Goal: Transaction & Acquisition: Purchase product/service

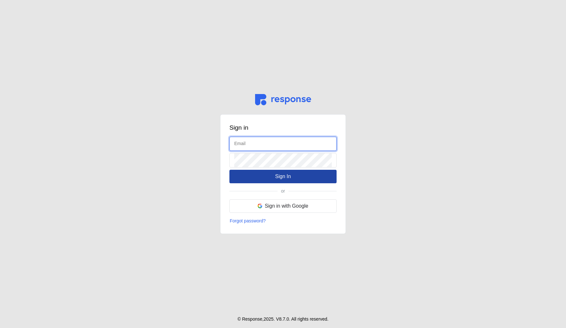
type input "admin@tryresponse.com"
click at [283, 175] on p "Sign In" at bounding box center [283, 176] width 16 height 8
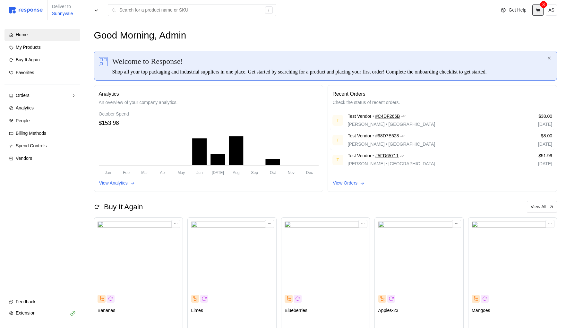
click at [533, 12] on button at bounding box center [537, 9] width 11 height 11
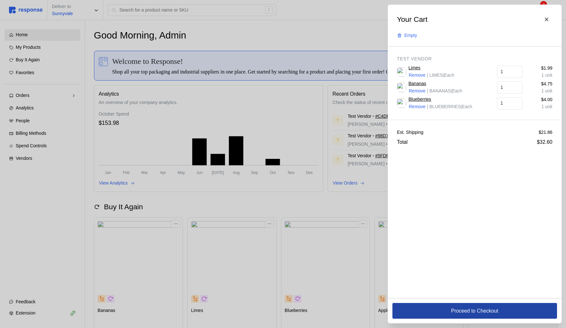
click at [446, 306] on button "Proceed to Checkout" at bounding box center [474, 311] width 164 height 16
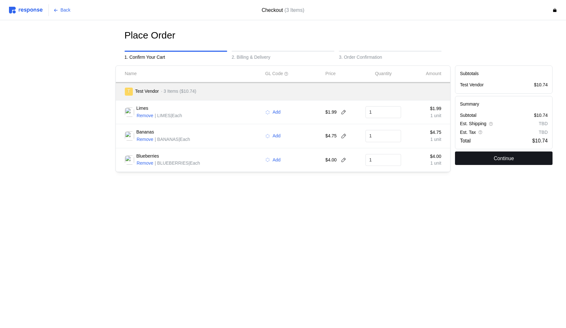
click at [493, 161] on p "Continue" at bounding box center [503, 158] width 20 height 8
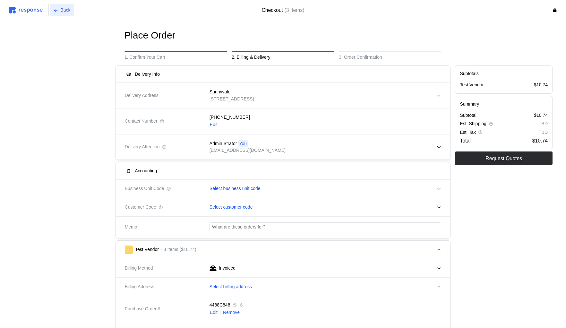
click at [65, 10] on p "Back" at bounding box center [66, 10] width 10 height 7
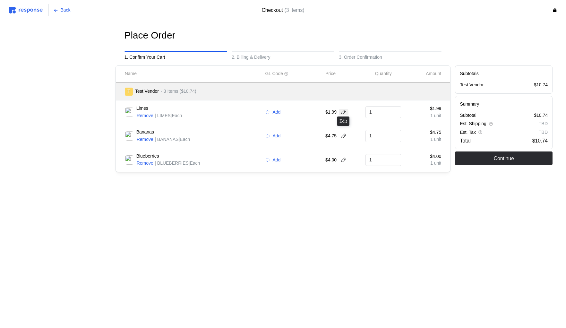
click at [344, 113] on icon at bounding box center [343, 112] width 6 height 6
click at [356, 121] on div "Limes Remove | LIMES | Each Add $1.99 1 $1.99 1 unit" at bounding box center [282, 112] width 321 height 19
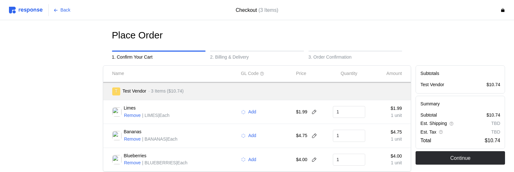
click at [383, 115] on p "1 unit" at bounding box center [386, 115] width 32 height 7
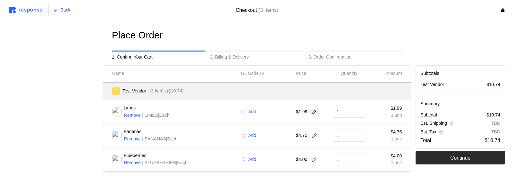
click at [315, 113] on icon at bounding box center [314, 112] width 6 height 6
click at [315, 113] on input "1.99" at bounding box center [312, 112] width 25 height 12
click at [352, 99] on div "T Test Vendor · 3 Items ($10.74)" at bounding box center [257, 91] width 308 height 18
click at [360, 109] on input "1" at bounding box center [348, 112] width 25 height 12
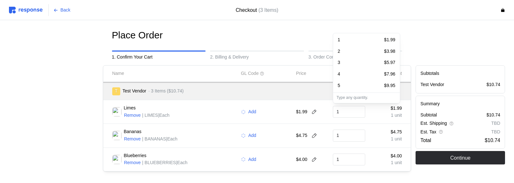
click at [390, 118] on p "1 unit" at bounding box center [386, 115] width 32 height 7
click at [355, 109] on input "1" at bounding box center [348, 112] width 25 height 12
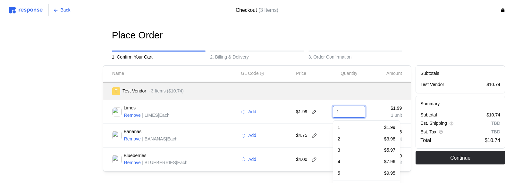
click at [355, 109] on input "1" at bounding box center [348, 112] width 25 height 12
click at [383, 106] on p "$1.99" at bounding box center [386, 108] width 32 height 7
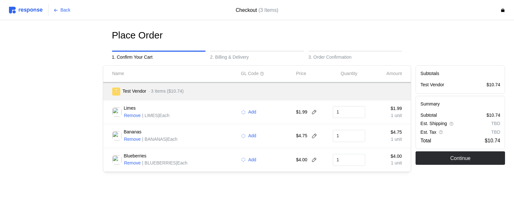
click at [29, 12] on img at bounding box center [26, 10] width 34 height 7
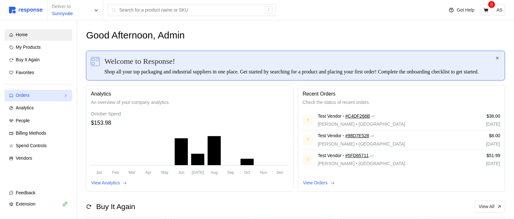
click at [29, 93] on div "Orders" at bounding box center [38, 95] width 45 height 7
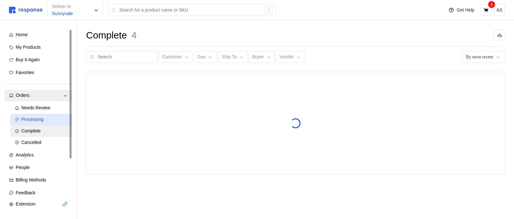
click at [47, 117] on div "Processing" at bounding box center [44, 119] width 46 height 7
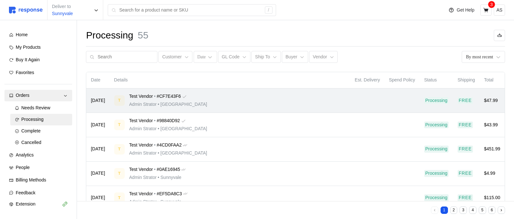
click at [203, 105] on div "T Test Vendor • #CF7E43F6 Admin Strator • San Francisco" at bounding box center [230, 100] width 232 height 15
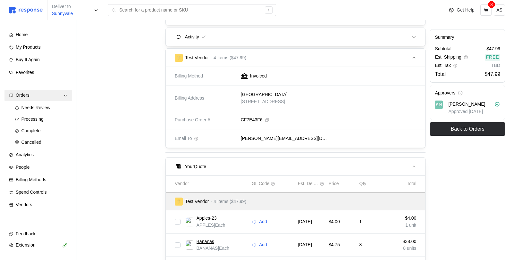
scroll to position [234, 0]
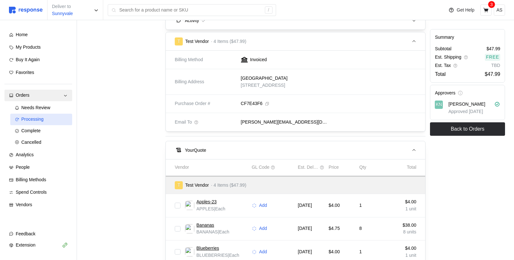
click at [48, 121] on div "Processing" at bounding box center [44, 119] width 46 height 7
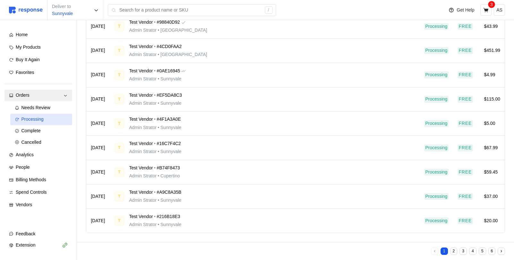
scroll to position [98, 0]
click at [52, 111] on div "Needs Review" at bounding box center [44, 108] width 46 height 7
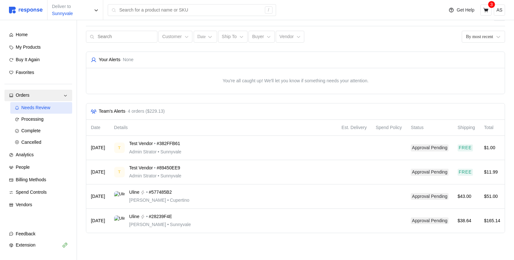
scroll to position [20, 0]
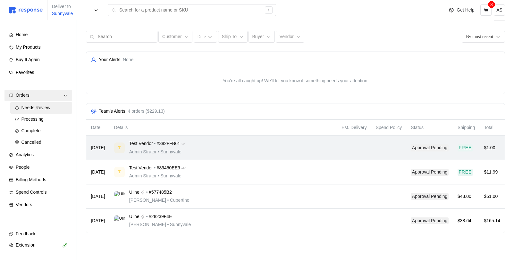
click at [220, 144] on div "T Test Vendor • #382FFB61 Admin Strator • Sunnyvale" at bounding box center [223, 147] width 219 height 15
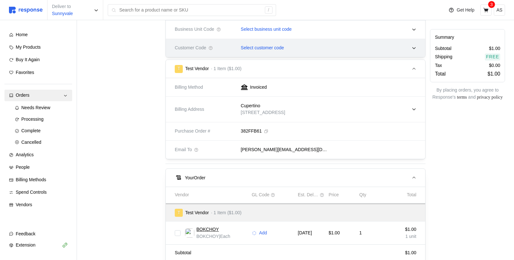
scroll to position [299, 0]
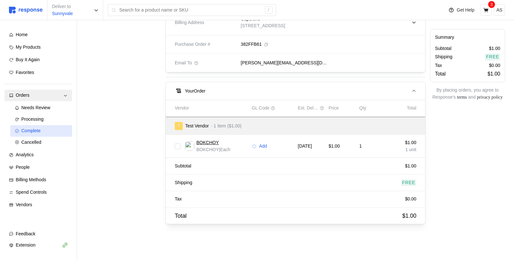
click at [49, 126] on link "Complete" at bounding box center [41, 131] width 62 height 12
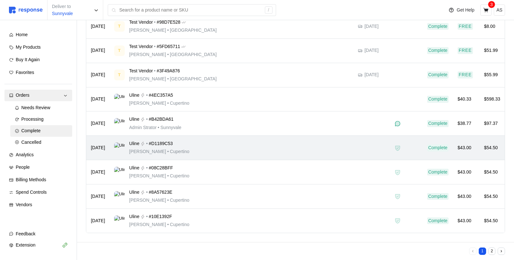
scroll to position [98, 0]
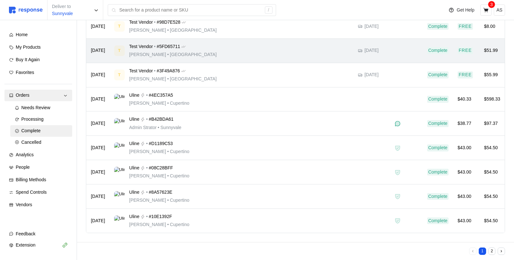
click at [320, 44] on div "T Test Vendor • #5FD65711 Kristina Nguyen • San Francisco" at bounding box center [231, 50] width 235 height 15
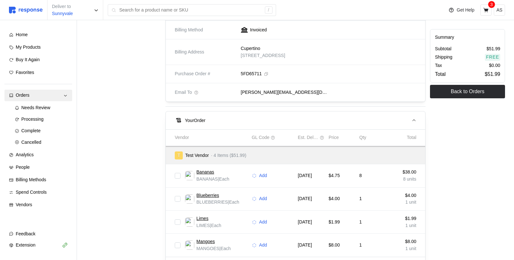
scroll to position [250, 0]
click at [482, 10] on button at bounding box center [485, 9] width 11 height 11
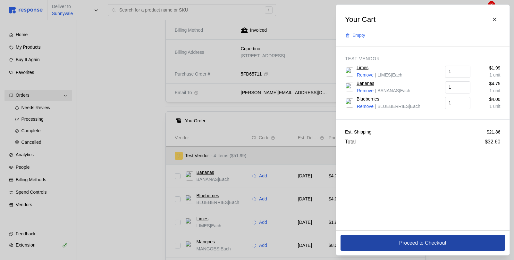
click at [372, 241] on button "Proceed to Checkout" at bounding box center [422, 243] width 164 height 16
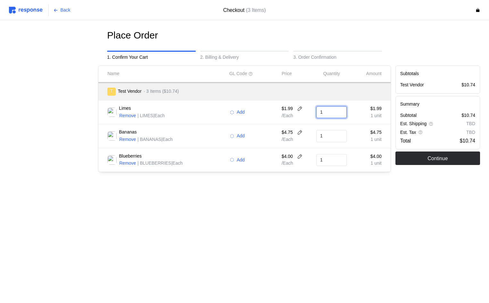
click at [327, 110] on input "1" at bounding box center [331, 112] width 23 height 12
click at [344, 105] on div "1" at bounding box center [331, 112] width 35 height 17
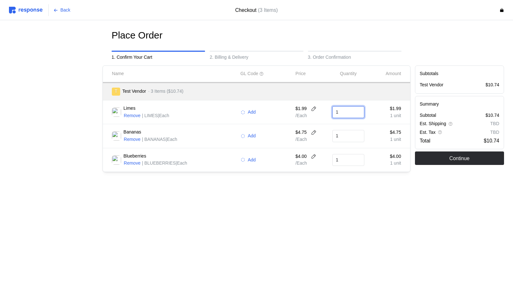
click at [351, 110] on input "1" at bounding box center [348, 112] width 25 height 12
type input "100"
click at [361, 127] on div "100 $199.00" at bounding box center [366, 127] width 58 height 7
click at [435, 212] on main "Place Order 1. Confirm Your Cart 2. Billing & Delivery 3. Order Confirmation Na…" at bounding box center [256, 150] width 513 height 301
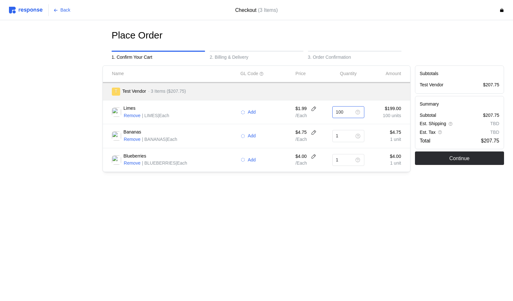
click at [358, 113] on icon at bounding box center [358, 112] width 4 height 4
type input "1"
click at [446, 226] on main "Place Order 1. Confirm Your Cart 2. Billing & Delivery 3. Order Confirmation Na…" at bounding box center [256, 150] width 513 height 301
click at [345, 111] on input "text" at bounding box center [344, 112] width 16 height 12
type input "1"
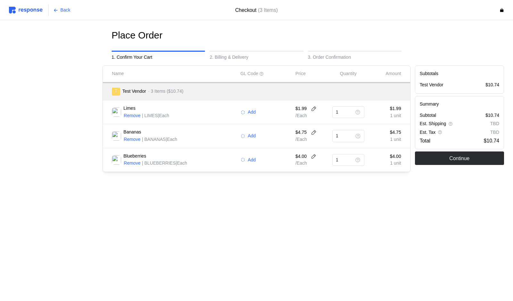
click at [434, 215] on main "Place Order 1. Confirm Your Cart 2. Billing & Delivery 3. Order Confirmation Na…" at bounding box center [256, 150] width 513 height 301
click at [341, 112] on input "1" at bounding box center [344, 112] width 16 height 12
click at [358, 166] on div "4 $7.96" at bounding box center [366, 162] width 64 height 12
type input "4"
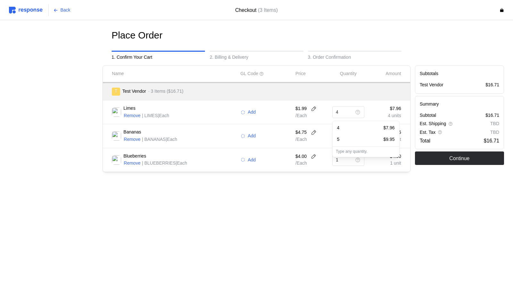
click at [270, 191] on div "Place Order 1. Confirm Your Cart 2. Billing & Delivery 3. Order Confirmation Na…" at bounding box center [256, 114] width 495 height 170
click at [348, 116] on input "4" at bounding box center [344, 112] width 16 height 12
click at [32, 11] on img at bounding box center [26, 10] width 34 height 7
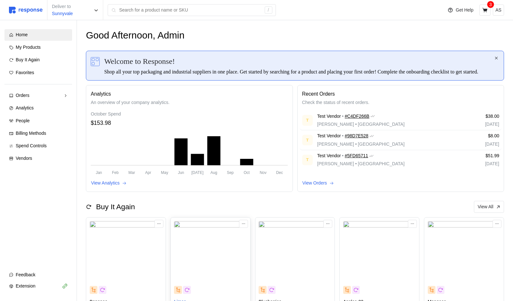
scroll to position [86, 0]
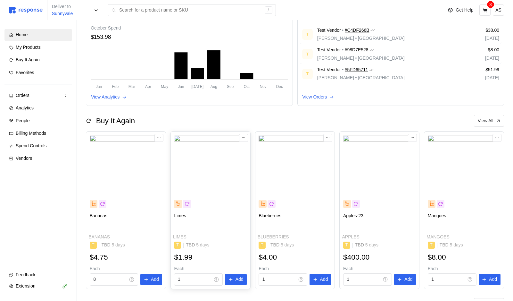
click at [208, 206] on img at bounding box center [210, 171] width 73 height 73
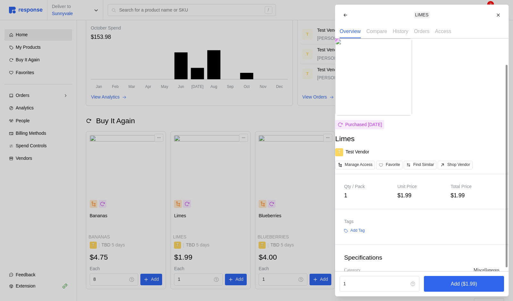
scroll to position [33, 0]
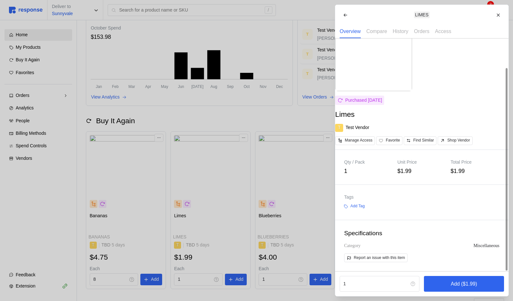
click at [238, 240] on div at bounding box center [256, 150] width 513 height 301
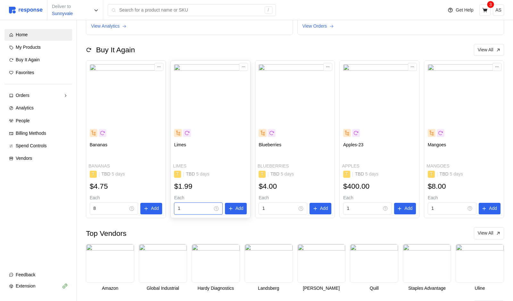
scroll to position [170, 0]
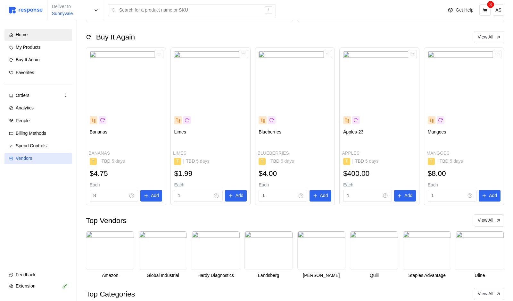
click at [51, 154] on link "Vendors" at bounding box center [38, 159] width 68 height 12
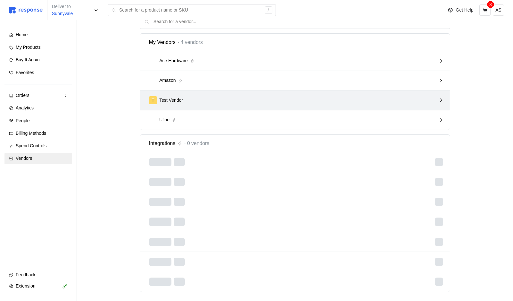
click at [236, 99] on div "T Test Vendor" at bounding box center [293, 100] width 288 height 8
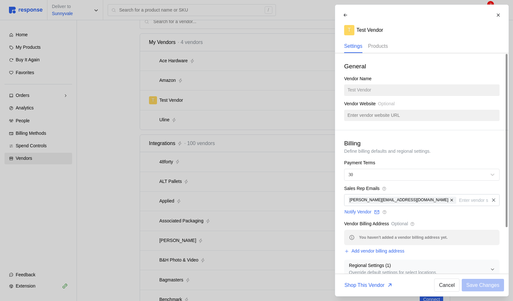
click at [370, 45] on p "Products" at bounding box center [378, 46] width 20 height 8
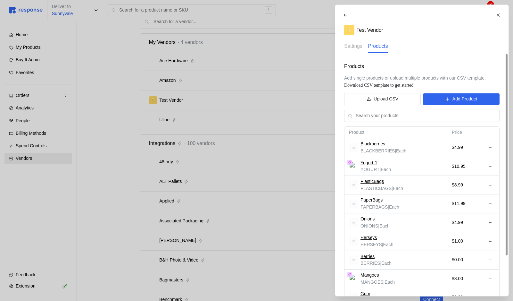
scroll to position [48, 0]
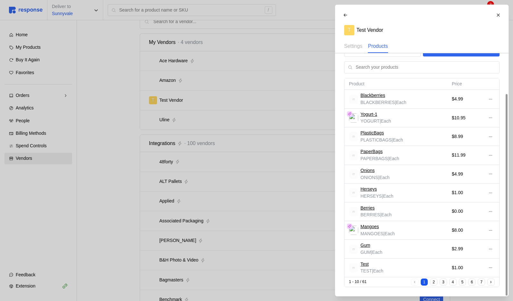
click at [434, 280] on button "2" at bounding box center [433, 281] width 7 height 7
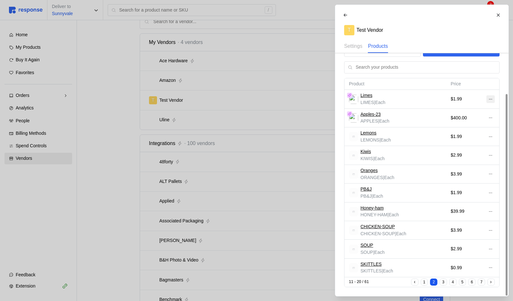
click at [490, 99] on icon at bounding box center [490, 99] width 4 height 4
click at [472, 111] on p "Edit" at bounding box center [469, 112] width 41 height 7
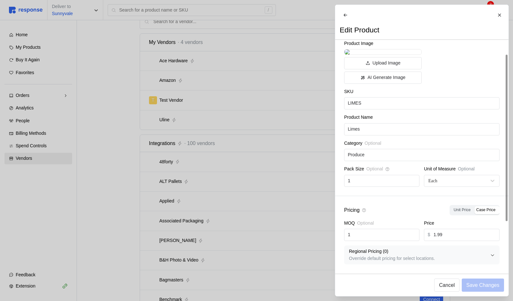
scroll to position [45, 0]
click at [358, 187] on input "1" at bounding box center [382, 181] width 68 height 12
click at [444, 184] on div "Each" at bounding box center [458, 180] width 61 height 7
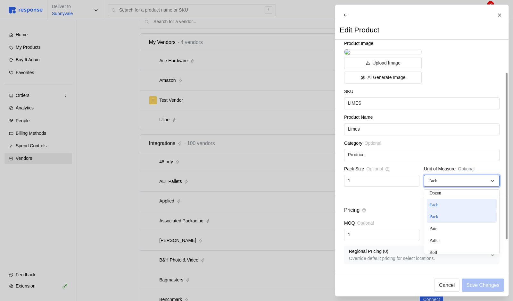
scroll to position [71, 0]
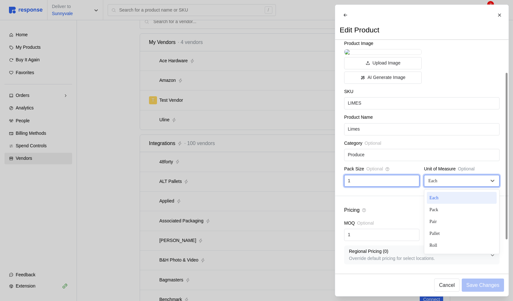
click at [369, 187] on input "1" at bounding box center [382, 181] width 68 height 12
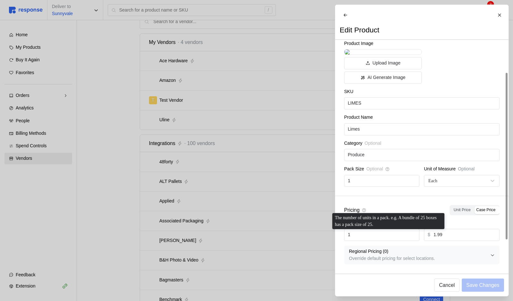
click at [407, 196] on div "Product Image Upload Image AI Generate Image SKU LIMES Product Name Limes Categ…" at bounding box center [421, 113] width 173 height 165
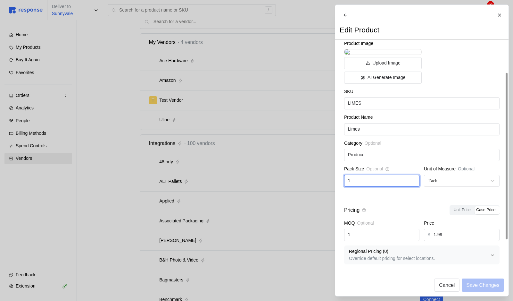
click at [381, 187] on input "1" at bounding box center [382, 181] width 68 height 12
type input "100"
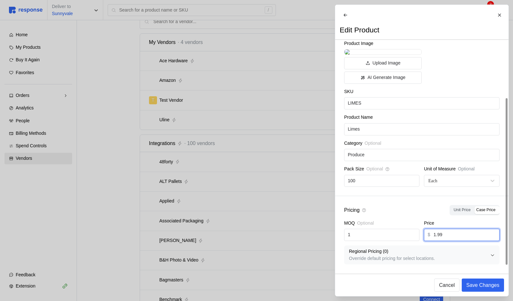
drag, startPoint x: 436, startPoint y: 240, endPoint x: 431, endPoint y: 240, distance: 5.8
click at [431, 240] on div "$ 1.99" at bounding box center [461, 235] width 75 height 12
type input "25.99"
click at [465, 212] on span "Unit Price" at bounding box center [462, 209] width 17 height 4
click at [452, 207] on input "Unit Price" at bounding box center [452, 207] width 0 height 0
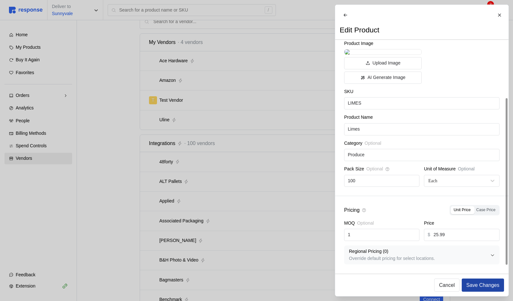
click at [487, 282] on p "Save Changes" at bounding box center [482, 285] width 33 height 8
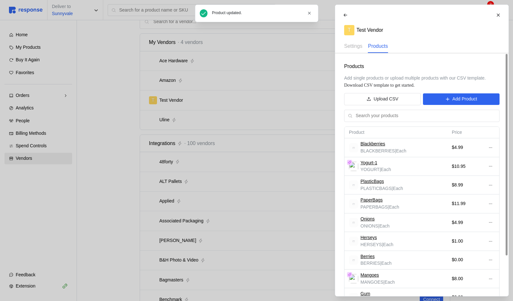
click at [249, 77] on div at bounding box center [256, 150] width 513 height 301
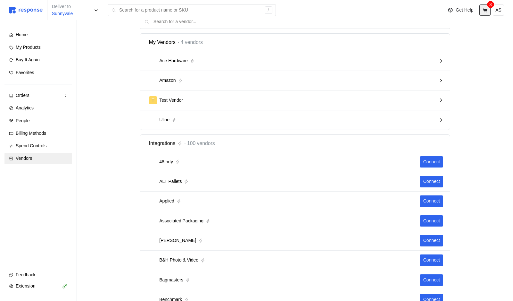
click at [482, 10] on button at bounding box center [485, 9] width 11 height 11
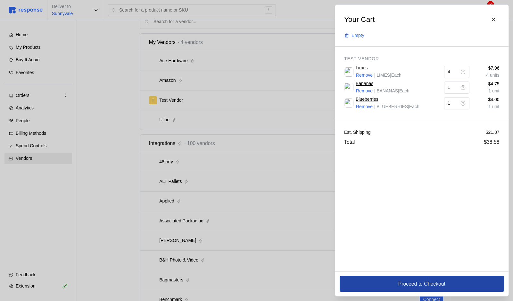
click at [408, 287] on p "Proceed to Checkout" at bounding box center [421, 284] width 47 height 8
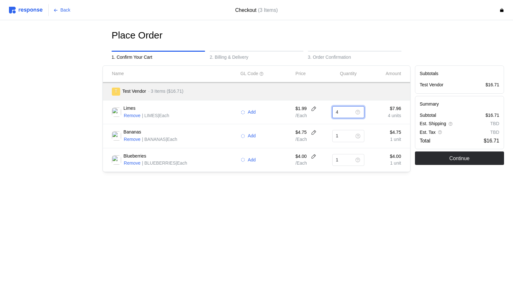
click at [340, 112] on input "4" at bounding box center [344, 112] width 16 height 12
click at [37, 11] on img at bounding box center [26, 10] width 34 height 7
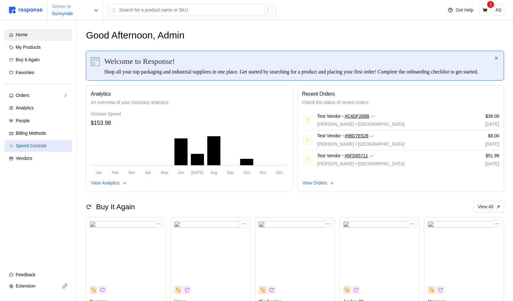
click at [47, 142] on link "Spend Controls" at bounding box center [38, 146] width 68 height 12
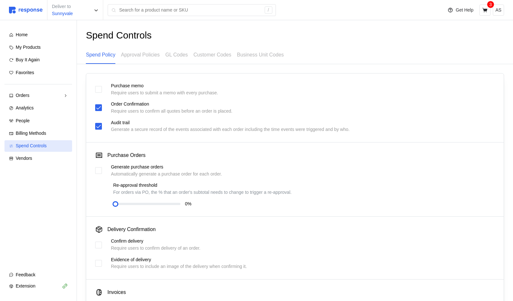
click at [62, 151] on link "Spend Controls" at bounding box center [38, 146] width 68 height 12
click at [61, 151] on div "Home My Products Buy It Again Favorites Orders Needs Review Processing Complete…" at bounding box center [38, 96] width 68 height 135
click at [28, 156] on span "Vendors" at bounding box center [24, 157] width 16 height 5
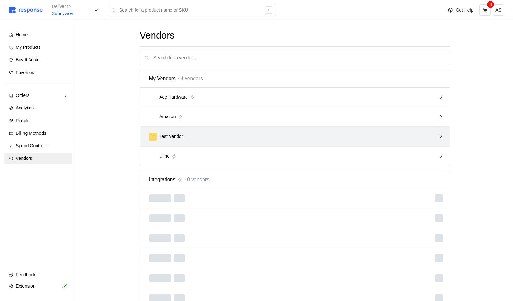
click at [202, 130] on div "T Test Vendor" at bounding box center [293, 136] width 292 height 13
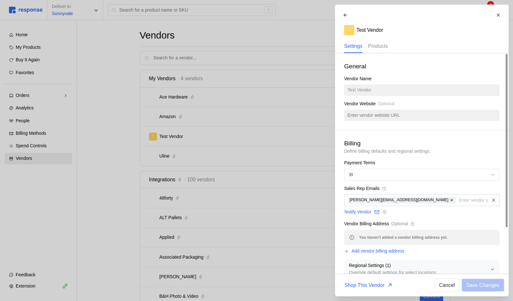
click at [379, 47] on p "Products" at bounding box center [378, 46] width 20 height 8
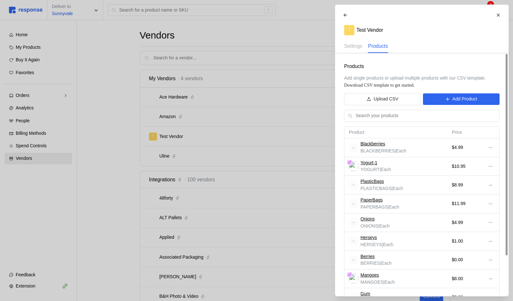
scroll to position [48, 0]
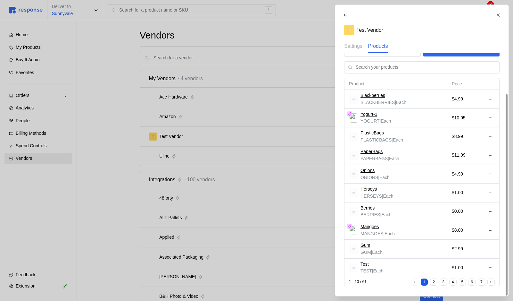
click at [436, 281] on button "2" at bounding box center [433, 281] width 7 height 7
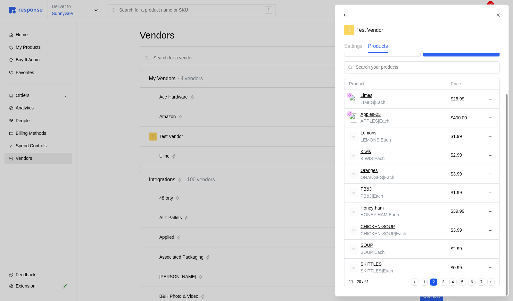
click at [497, 96] on td at bounding box center [490, 99] width 17 height 19
click at [496, 97] on td at bounding box center [490, 99] width 17 height 19
click at [493, 97] on button at bounding box center [490, 99] width 8 height 8
click at [468, 111] on p "Edit" at bounding box center [469, 112] width 41 height 7
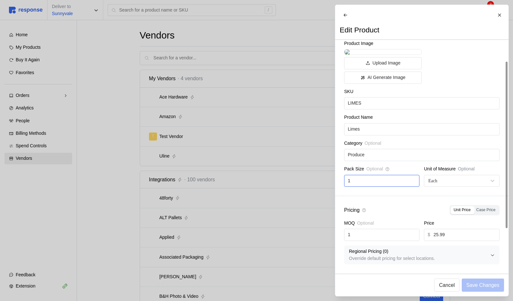
scroll to position [84, 0]
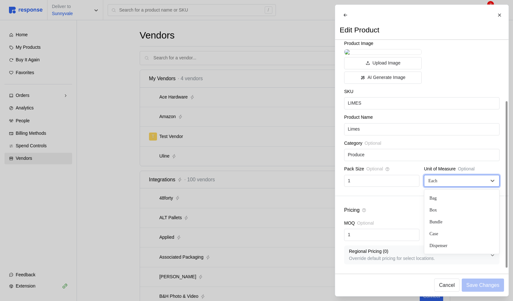
click at [449, 184] on div "Each" at bounding box center [458, 180] width 61 height 7
click at [379, 184] on input "1" at bounding box center [382, 181] width 68 height 12
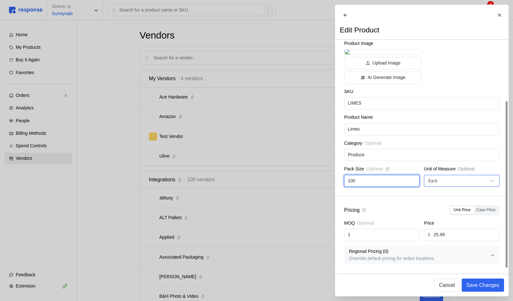
type input "100"
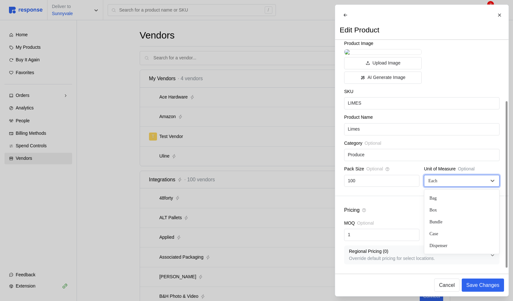
click at [443, 180] on div "Each" at bounding box center [458, 180] width 61 height 7
click at [445, 210] on div "Pack" at bounding box center [462, 210] width 70 height 12
click at [456, 184] on div "Pack" at bounding box center [458, 180] width 61 height 7
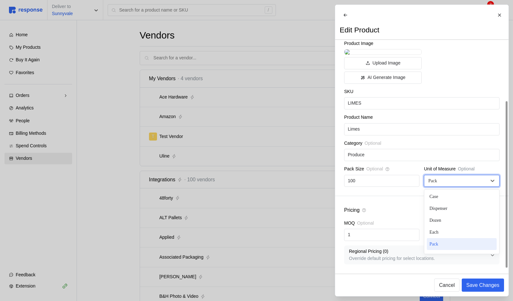
click at [446, 240] on div "Pack" at bounding box center [462, 244] width 70 height 12
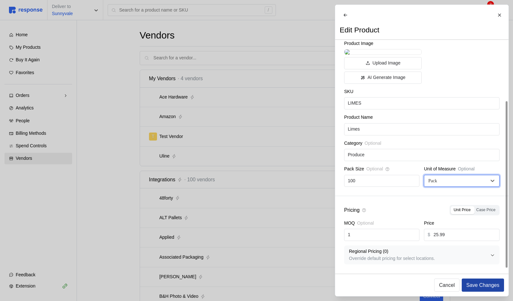
click at [479, 287] on p "Save Changes" at bounding box center [482, 285] width 33 height 8
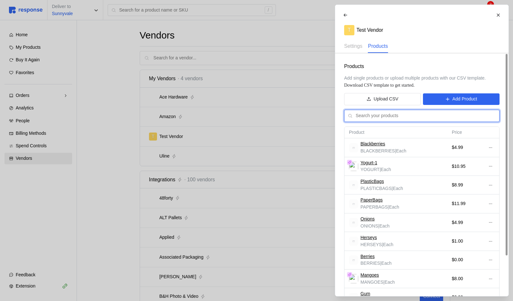
click at [410, 116] on input "text" at bounding box center [426, 116] width 140 height 12
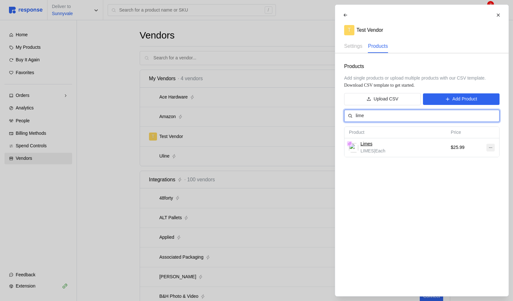
type input "lime"
click at [490, 148] on icon at bounding box center [490, 147] width 4 height 4
click at [474, 158] on p "Edit" at bounding box center [469, 160] width 41 height 7
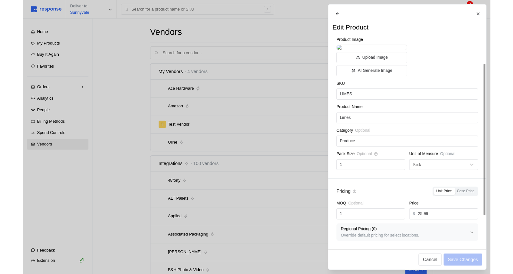
scroll to position [85, 0]
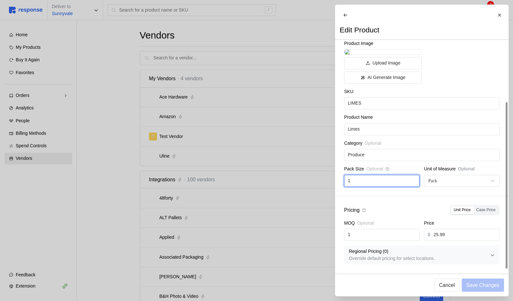
click at [379, 181] on input "1" at bounding box center [382, 181] width 68 height 12
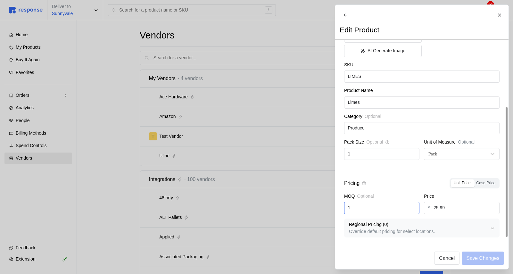
scroll to position [112, 0]
click at [368, 208] on input "1" at bounding box center [382, 208] width 68 height 12
click at [363, 212] on input "1" at bounding box center [382, 208] width 68 height 12
type input "5"
click at [390, 196] on div "MOQ Optional" at bounding box center [381, 197] width 75 height 9
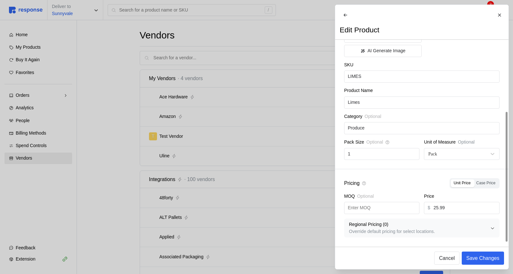
click at [483, 178] on div "Pricing Unit Price Case Price" at bounding box center [421, 183] width 155 height 10
click at [483, 183] on span "Case Price" at bounding box center [485, 183] width 19 height 4
click at [475, 181] on input "Case Price" at bounding box center [475, 181] width 0 height 0
click at [438, 154] on div at bounding box center [433, 154] width 10 height 7
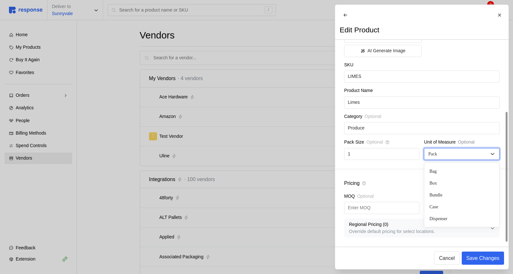
scroll to position [37, 0]
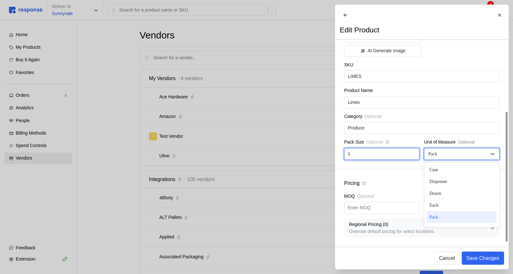
click at [401, 157] on input "1" at bounding box center [382, 154] width 68 height 12
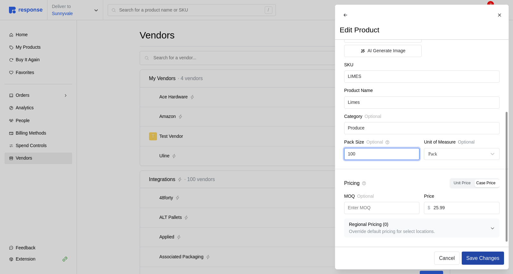
type input "100"
click at [486, 259] on p "Save Changes" at bounding box center [482, 258] width 33 height 8
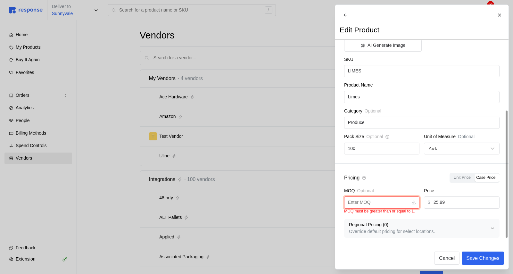
click at [375, 208] on input "text" at bounding box center [378, 203] width 60 height 12
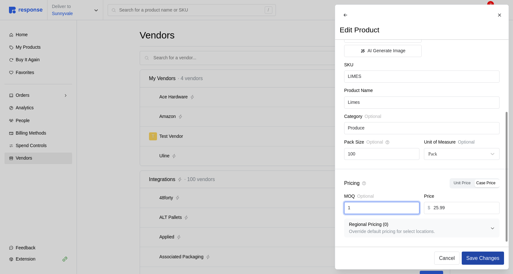
type input "1"
click at [489, 262] on p "Save Changes" at bounding box center [482, 258] width 33 height 8
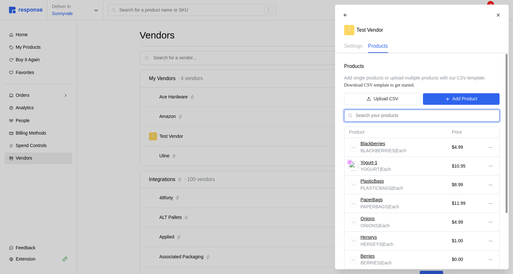
click at [414, 118] on input "text" at bounding box center [426, 116] width 140 height 12
type input "lime"
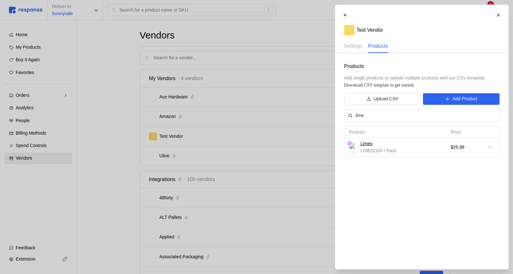
click at [386, 148] on span "| 100 / Pack" at bounding box center [385, 150] width 22 height 5
click at [494, 146] on button at bounding box center [490, 148] width 8 height 8
click at [479, 158] on p "Edit" at bounding box center [469, 160] width 41 height 7
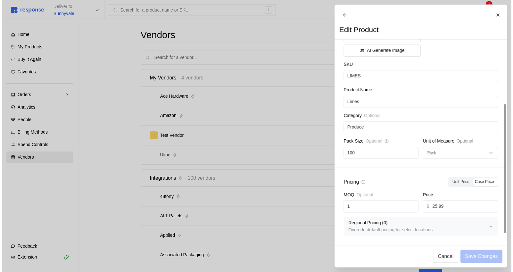
scroll to position [112, 0]
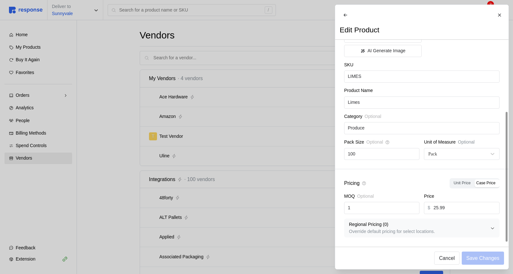
click at [249, 151] on div at bounding box center [256, 137] width 513 height 274
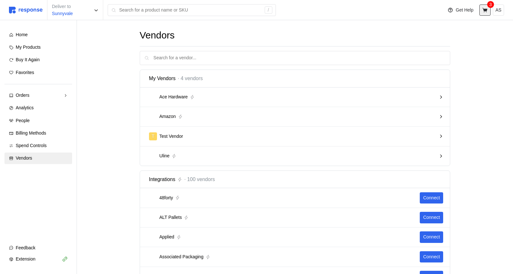
click at [487, 12] on icon at bounding box center [486, 10] width 6 height 6
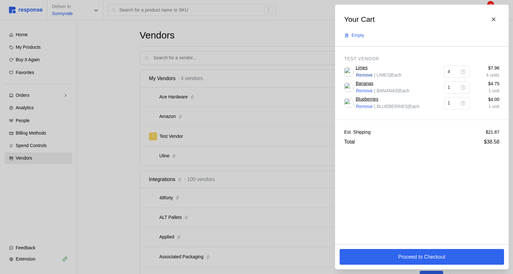
click at [365, 73] on p "Remove" at bounding box center [364, 75] width 17 height 7
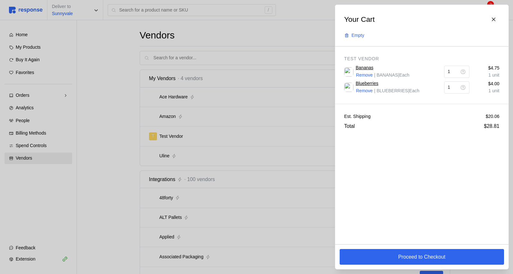
click at [165, 140] on div at bounding box center [256, 137] width 513 height 274
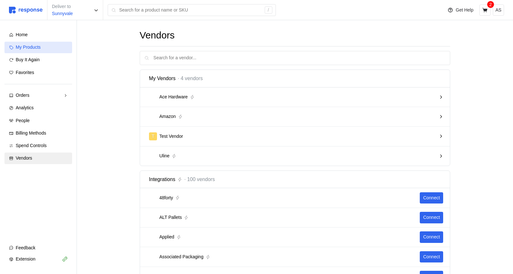
click at [35, 46] on span "My Products" at bounding box center [28, 47] width 25 height 5
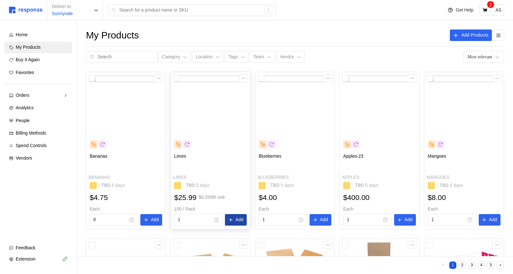
click at [237, 222] on p "Add" at bounding box center [240, 219] width 8 height 7
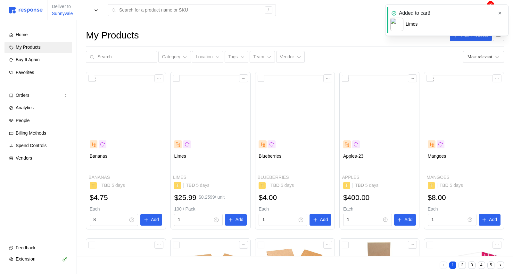
click at [499, 12] on icon "button" at bounding box center [500, 13] width 4 height 4
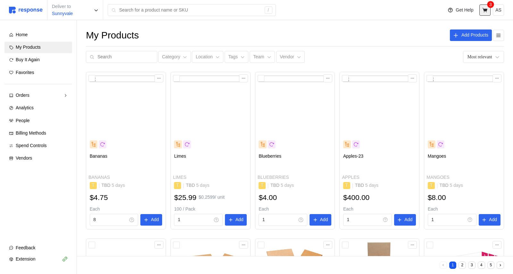
click at [489, 10] on button at bounding box center [485, 9] width 11 height 11
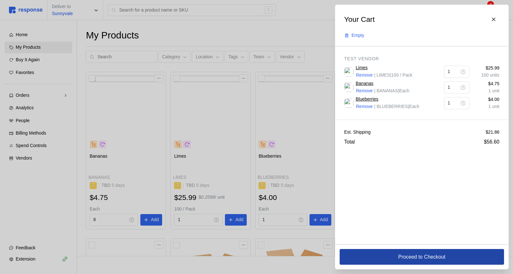
click at [401, 254] on p "Proceed to Checkout" at bounding box center [421, 257] width 47 height 8
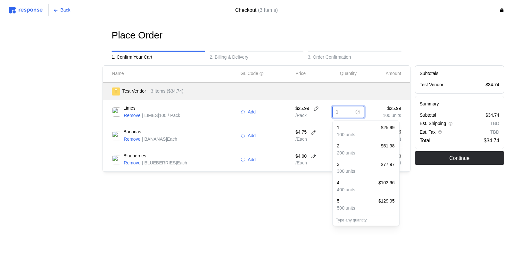
click at [350, 111] on input "1" at bounding box center [344, 112] width 16 height 12
click at [350, 204] on div "5 $129.95" at bounding box center [366, 201] width 58 height 7
type input "5"
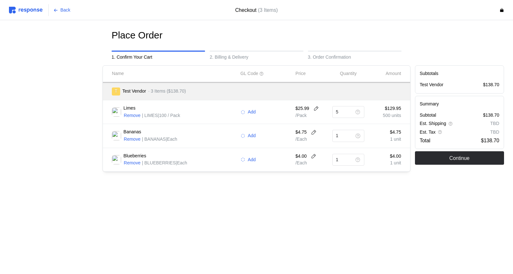
click at [367, 120] on div "$129.95 500 units" at bounding box center [385, 112] width 37 height 18
click at [336, 237] on main "Place Order 1. Confirm Your Cart 2. Billing & Delivery 3. Order Confirmation Na…" at bounding box center [256, 137] width 513 height 274
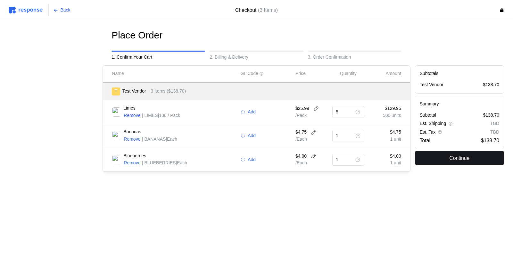
click at [455, 157] on p "Continue" at bounding box center [459, 158] width 20 height 8
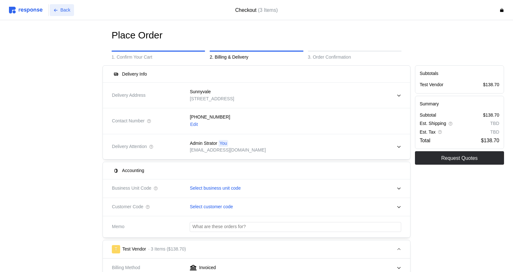
click at [66, 8] on p "Back" at bounding box center [66, 10] width 10 height 7
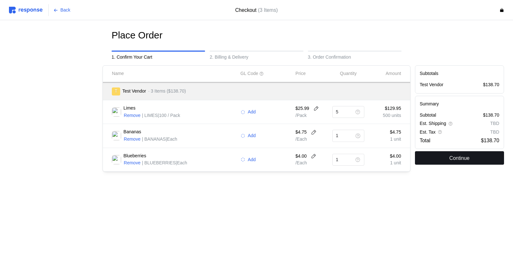
click at [447, 155] on button "Continue" at bounding box center [459, 157] width 89 height 13
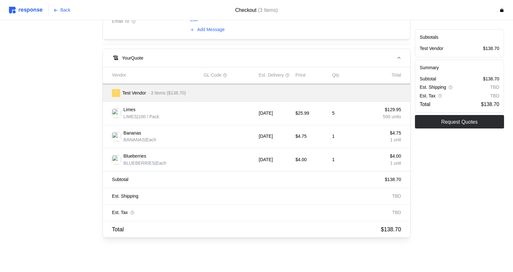
scroll to position [320, 0]
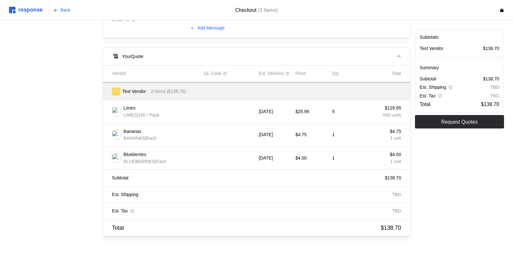
click at [312, 104] on div "Limes LIMES | 100 / Pack Oct 22, 2025 $25.99 5 $129.95 500 units" at bounding box center [257, 112] width 294 height 18
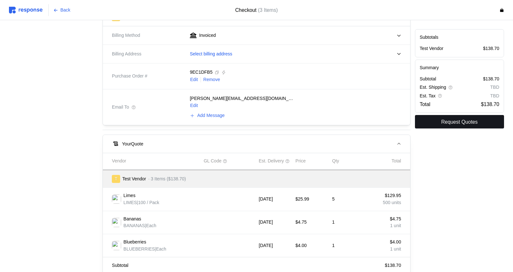
scroll to position [313, 0]
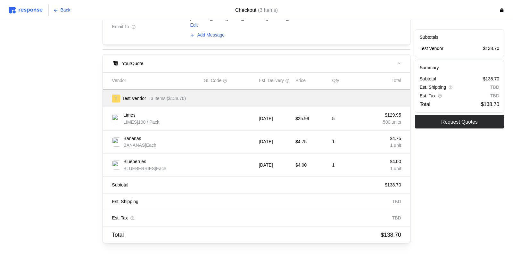
click at [273, 170] on div "Oct 21, 2025" at bounding box center [275, 166] width 37 height 12
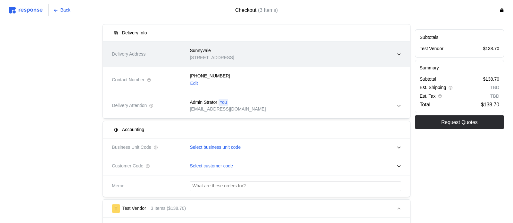
scroll to position [0, 0]
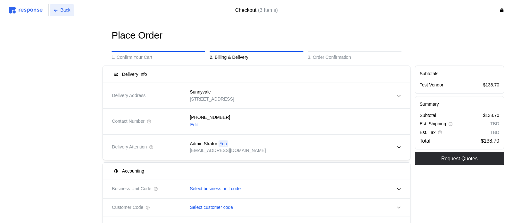
click at [66, 7] on p "Back" at bounding box center [66, 10] width 10 height 7
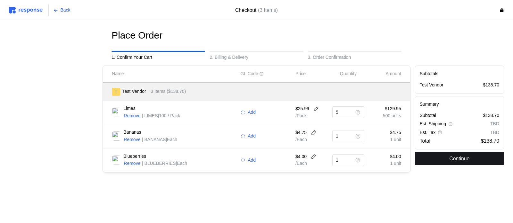
click at [443, 160] on button "Continue" at bounding box center [459, 157] width 89 height 13
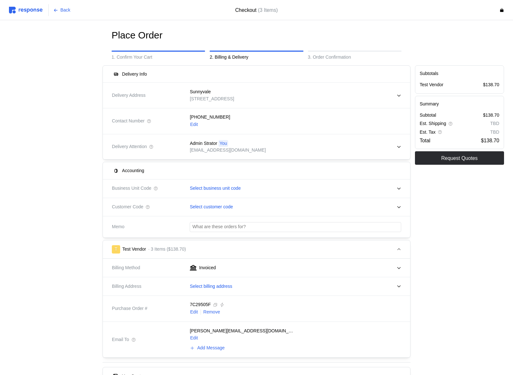
scroll to position [215, 0]
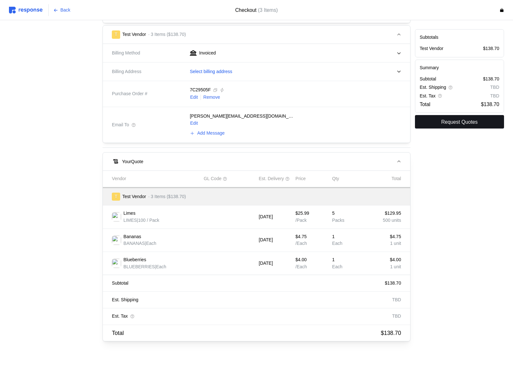
click at [447, 124] on p "Request Quotes" at bounding box center [459, 122] width 37 height 8
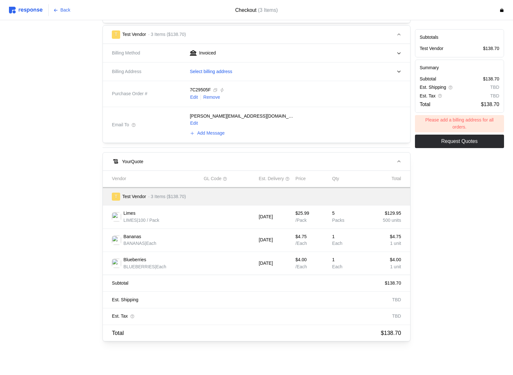
scroll to position [73, 0]
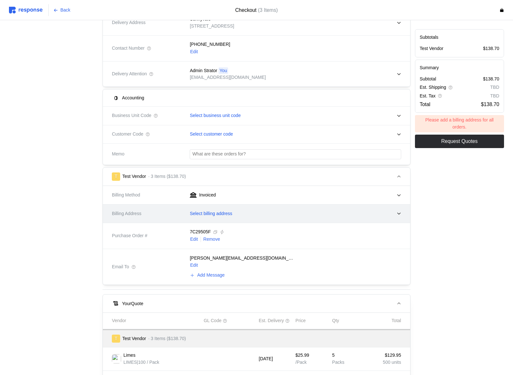
click at [223, 216] on p "Select billing address" at bounding box center [211, 213] width 42 height 7
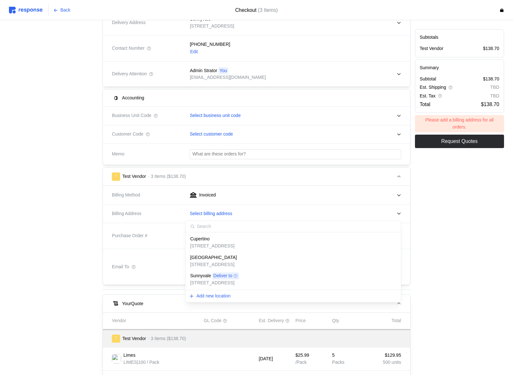
click at [217, 243] on p "123 Test Road, Cupertino, CA, 95014, United States" at bounding box center [212, 246] width 44 height 7
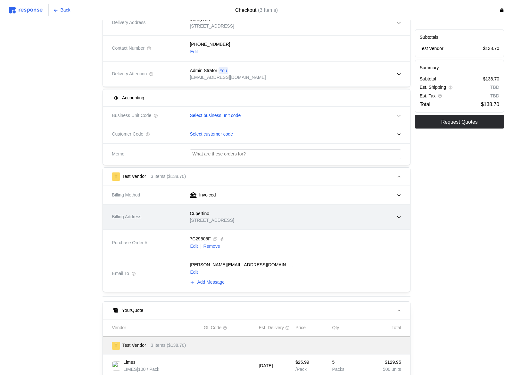
click at [233, 216] on div "Cupertino" at bounding box center [212, 213] width 44 height 7
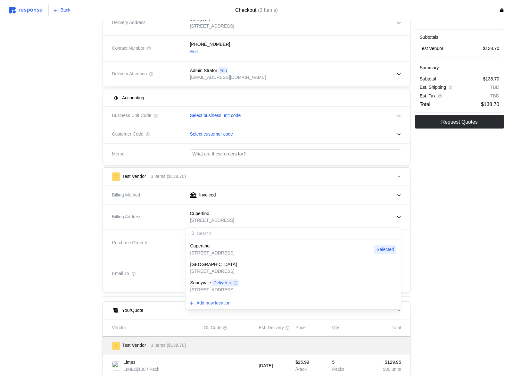
click at [224, 264] on div "[GEOGRAPHIC_DATA]" at bounding box center [213, 264] width 47 height 7
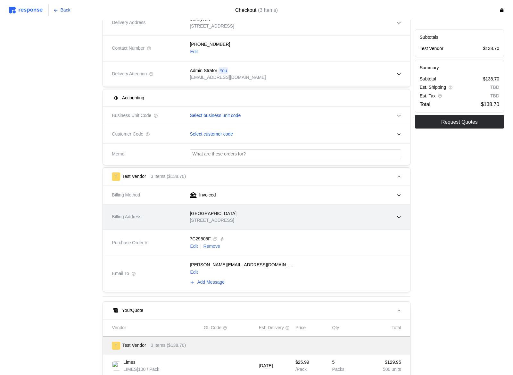
scroll to position [0, 0]
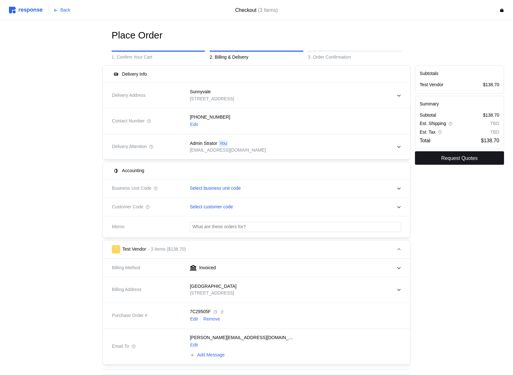
click at [463, 159] on p "Request Quotes" at bounding box center [459, 158] width 37 height 8
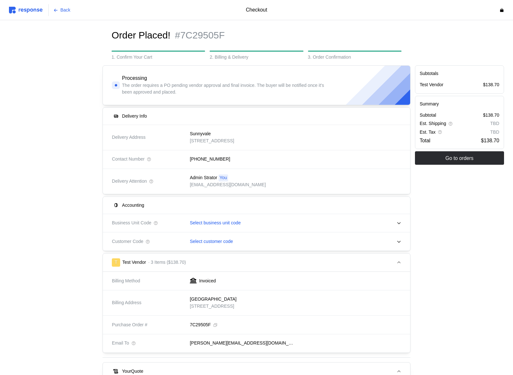
click at [38, 10] on img at bounding box center [26, 10] width 34 height 7
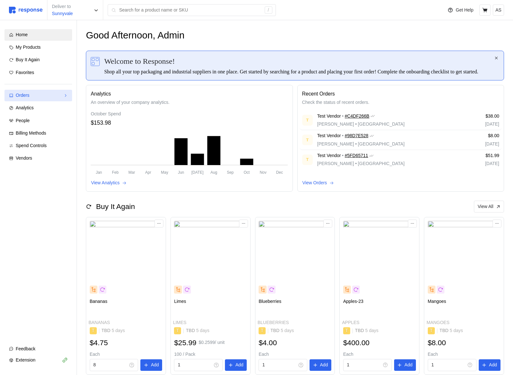
click at [46, 94] on div "Orders" at bounding box center [38, 95] width 45 height 7
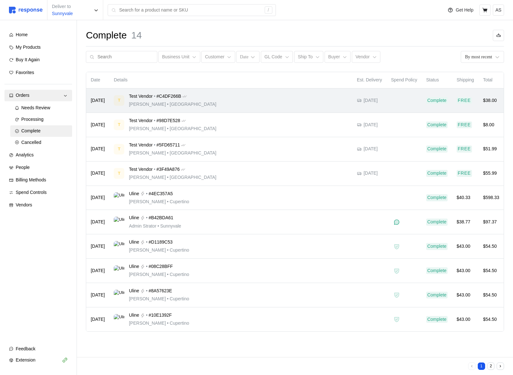
click at [213, 104] on div "T Test Vendor • #C4DF266B Kristina Nguyen • San Francisco" at bounding box center [231, 100] width 234 height 15
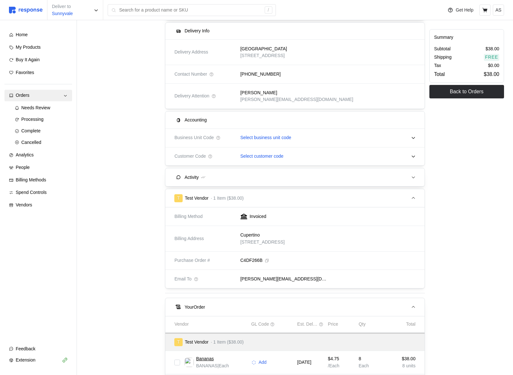
scroll to position [43, 0]
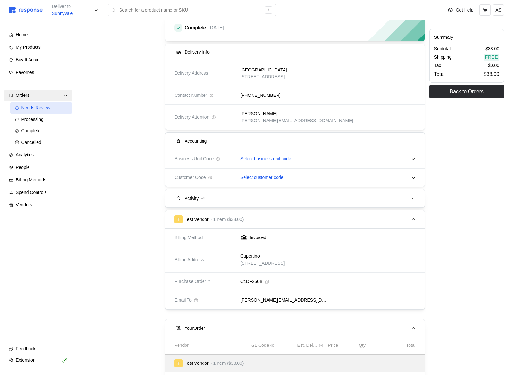
click at [37, 111] on div "Needs Review" at bounding box center [44, 108] width 46 height 7
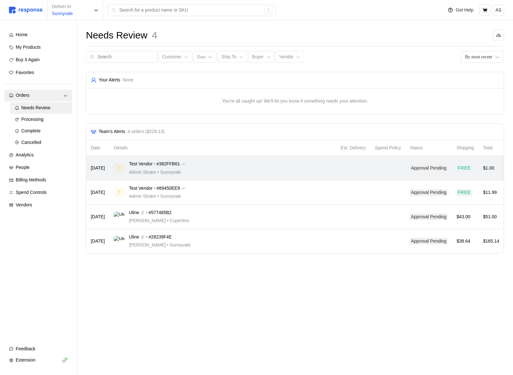
click at [273, 174] on div "T Test Vendor • #382FFB61 Admin Strator • Sunnyvale" at bounding box center [223, 168] width 218 height 15
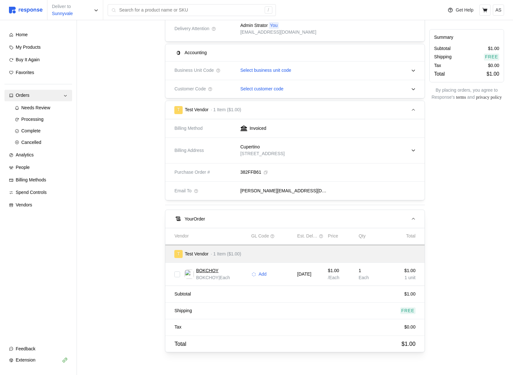
scroll to position [174, 0]
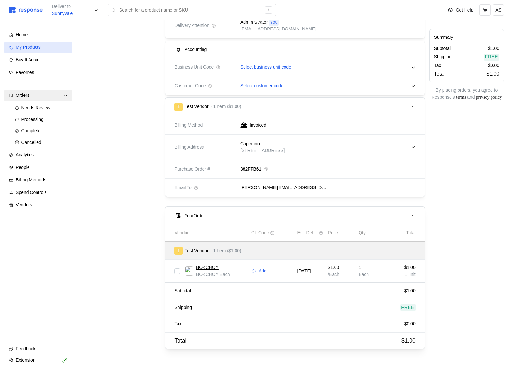
click at [49, 44] on div "My Products" at bounding box center [42, 47] width 52 height 7
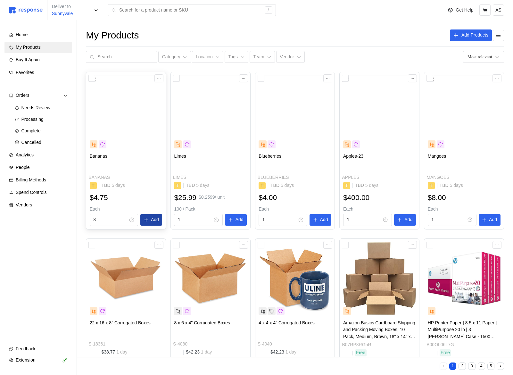
click at [148, 219] on button "Add" at bounding box center [151, 220] width 22 height 12
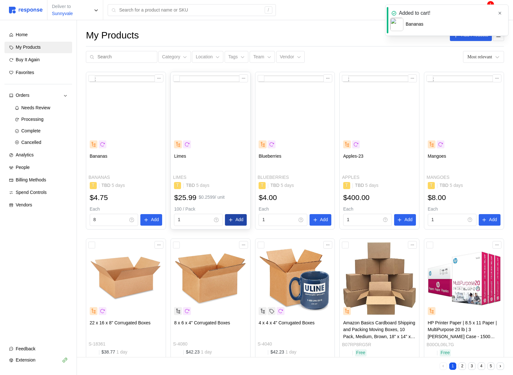
click at [238, 220] on p "Add" at bounding box center [240, 219] width 8 height 7
click at [500, 13] on icon "button" at bounding box center [500, 13] width 4 height 4
click at [501, 15] on button "button" at bounding box center [500, 13] width 8 height 8
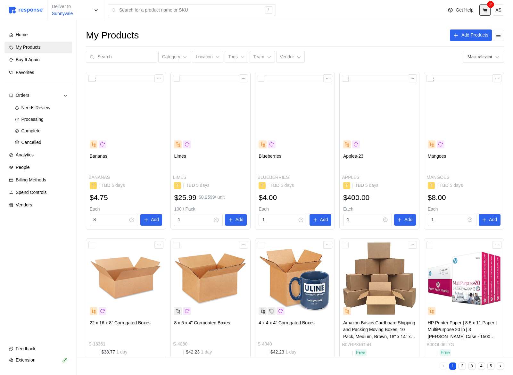
click at [481, 13] on button at bounding box center [485, 9] width 11 height 11
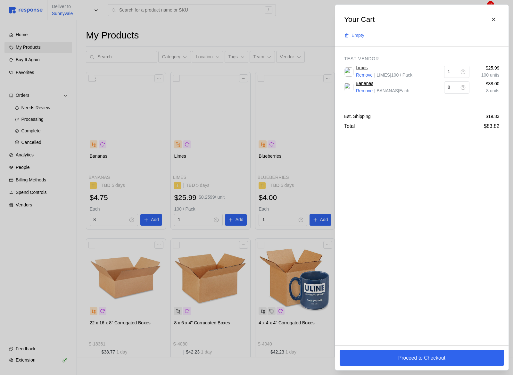
click at [420, 106] on div "Est. Shipping $19.83 Total $83.82" at bounding box center [421, 121] width 173 height 35
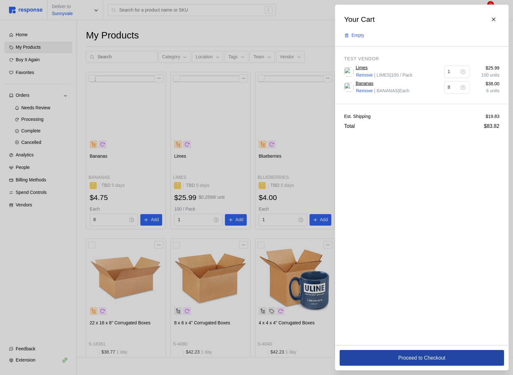
click at [425, 300] on p "Proceed to Checkout" at bounding box center [421, 358] width 47 height 8
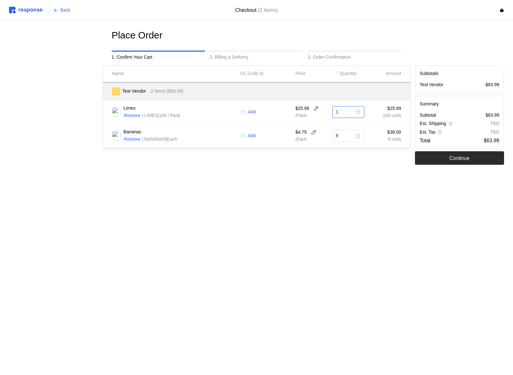
click at [360, 112] on icon at bounding box center [358, 112] width 6 height 6
click at [364, 99] on div "T Test Vendor · 2 Items ($63.99)" at bounding box center [256, 91] width 307 height 18
click at [320, 198] on div "Place Order 1. Confirm Your Cart 2. Billing & Delivery 3. Order Confirmation Na…" at bounding box center [256, 110] width 513 height 181
click at [392, 171] on div "Place Order 1. Confirm Your Cart 2. Billing & Delivery 3. Order Confirmation Na…" at bounding box center [256, 110] width 495 height 163
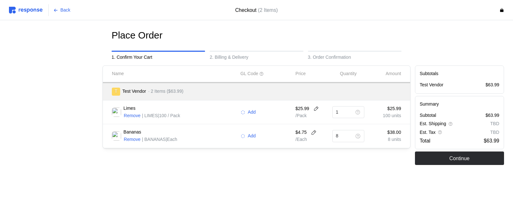
click at [190, 163] on div "Name GL Code Price Quantity Amount T Test Vendor · 2 Items ($63.99) Limes Remov…" at bounding box center [256, 115] width 312 height 104
drag, startPoint x: 134, startPoint y: 134, endPoint x: 134, endPoint y: 138, distance: 3.5
click at [134, 134] on p "Bananas" at bounding box center [132, 132] width 18 height 7
click at [139, 139] on p "Remove" at bounding box center [132, 139] width 17 height 7
click at [34, 12] on img at bounding box center [26, 10] width 34 height 7
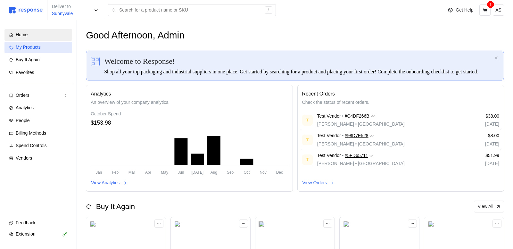
click at [45, 50] on div "My Products" at bounding box center [42, 47] width 52 height 7
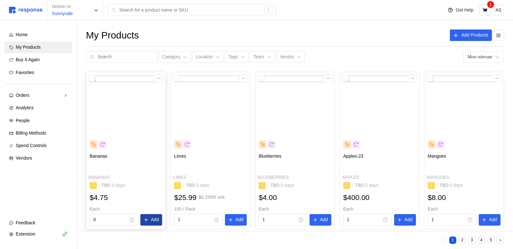
click at [151, 217] on p "Add" at bounding box center [155, 219] width 8 height 7
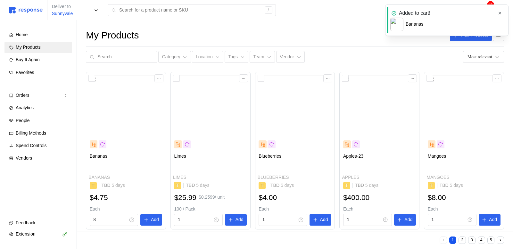
click at [502, 11] on button "button" at bounding box center [500, 13] width 8 height 8
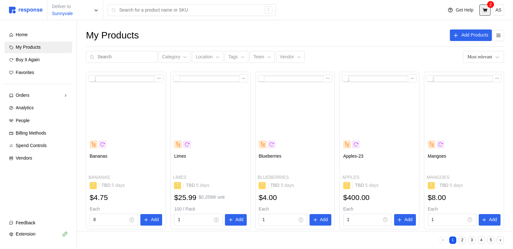
click at [483, 10] on icon at bounding box center [486, 10] width 6 height 6
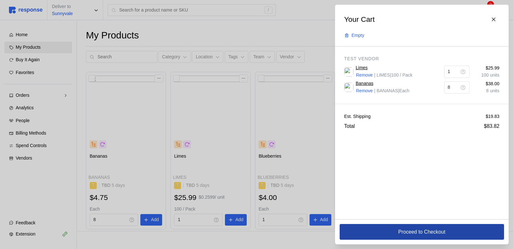
click at [384, 235] on button "Proceed to Checkout" at bounding box center [422, 232] width 164 height 16
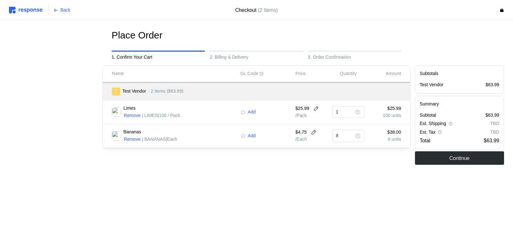
click at [305, 197] on div "Place Order 1. Confirm Your Cart 2. Billing & Delivery 3. Order Confirmation Na…" at bounding box center [256, 110] width 513 height 181
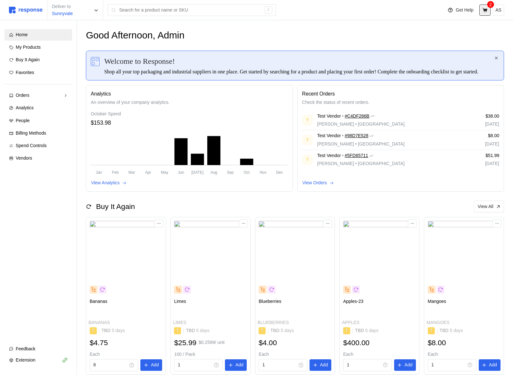
click at [488, 14] on button at bounding box center [485, 9] width 11 height 11
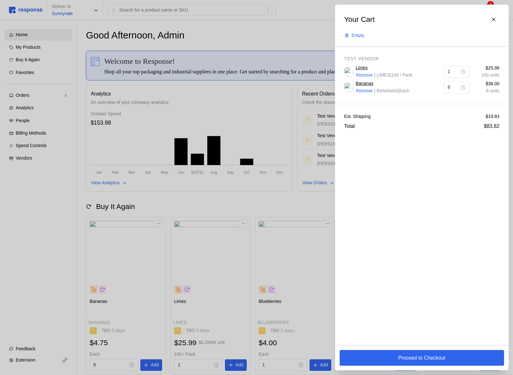
click at [290, 222] on div at bounding box center [256, 187] width 513 height 375
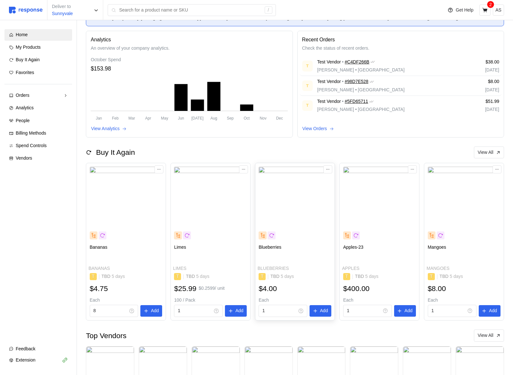
scroll to position [63, 0]
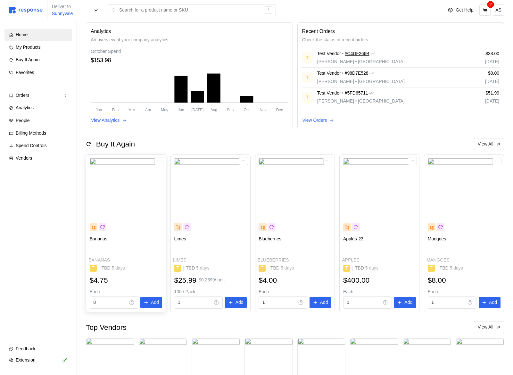
click at [150, 284] on div "$4.75" at bounding box center [126, 280] width 73 height 10
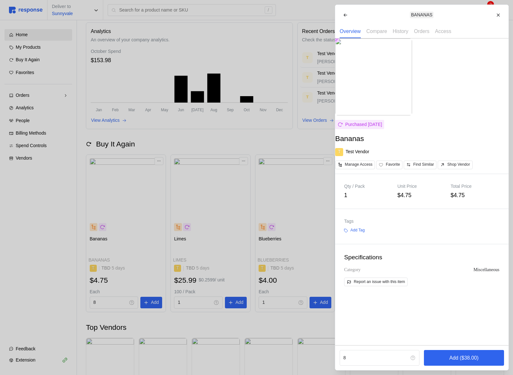
click at [197, 256] on div at bounding box center [256, 187] width 513 height 375
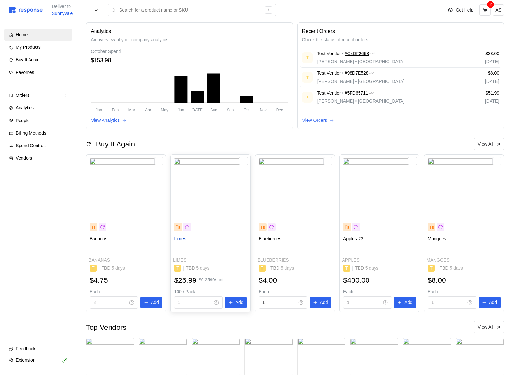
click at [210, 255] on p "Limes" at bounding box center [210, 246] width 73 height 20
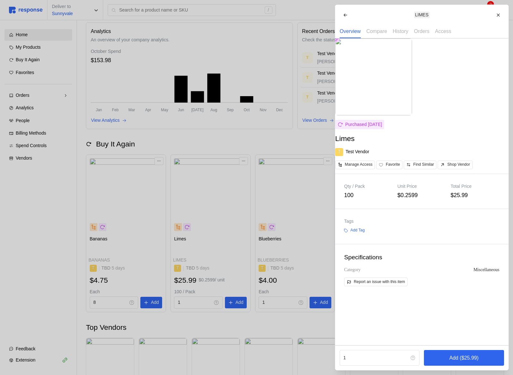
click at [168, 233] on div at bounding box center [256, 187] width 513 height 375
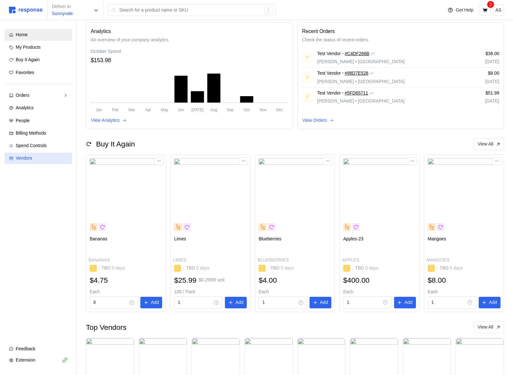
click at [34, 154] on link "Vendors" at bounding box center [38, 159] width 68 height 12
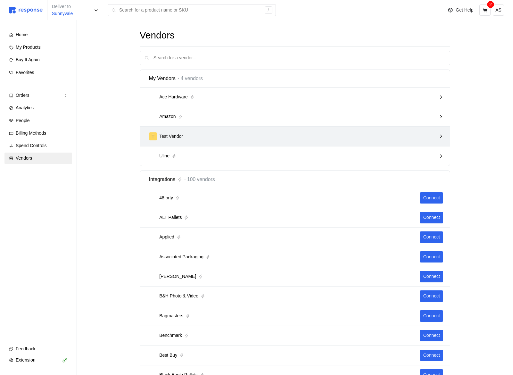
click at [369, 132] on div "T Test Vendor" at bounding box center [293, 136] width 288 height 8
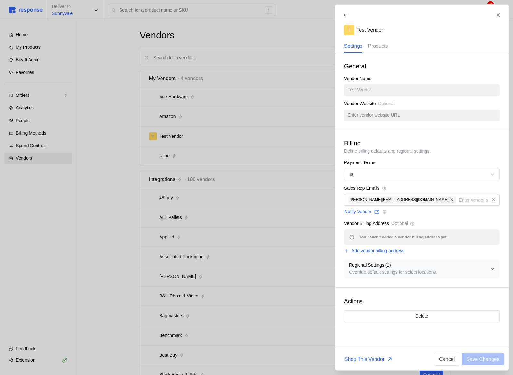
click at [377, 52] on div "Products" at bounding box center [378, 46] width 20 height 13
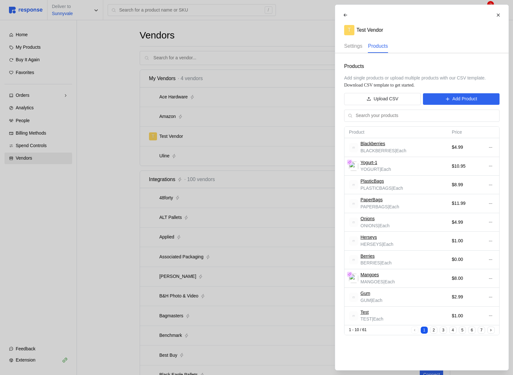
click at [349, 44] on p "Settings" at bounding box center [353, 46] width 18 height 8
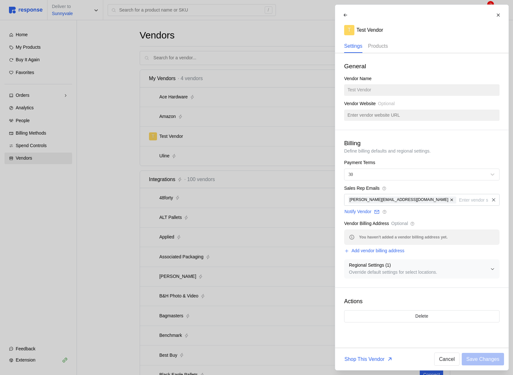
click at [371, 52] on div "Products" at bounding box center [378, 46] width 20 height 13
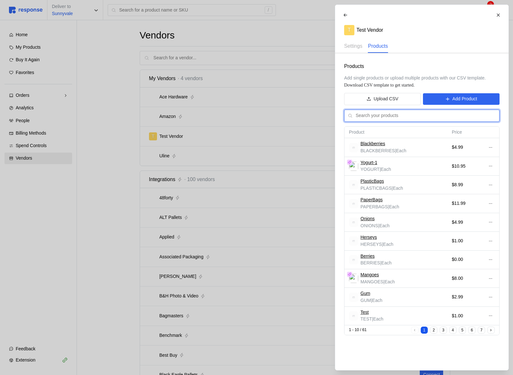
click at [390, 117] on input "text" at bounding box center [426, 116] width 140 height 12
type input "lime"
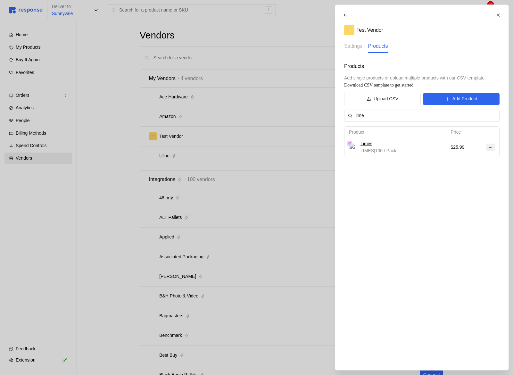
click at [493, 146] on button at bounding box center [490, 148] width 8 height 8
click at [472, 162] on p "Edit" at bounding box center [469, 160] width 41 height 7
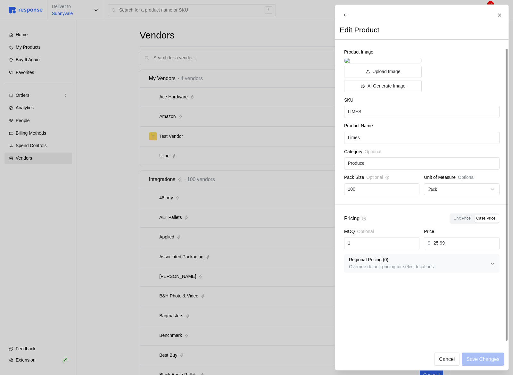
scroll to position [11, 0]
click at [481, 221] on span "Case Price" at bounding box center [485, 218] width 19 height 4
click at [475, 216] on input "Case Price" at bounding box center [475, 216] width 0 height 0
click at [456, 221] on span "Unit Price" at bounding box center [462, 218] width 17 height 4
click at [452, 216] on input "Unit Price" at bounding box center [452, 216] width 0 height 0
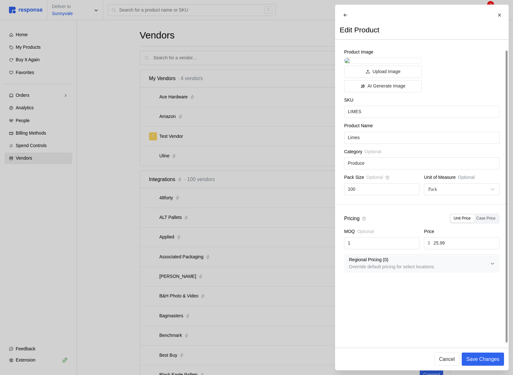
click at [483, 221] on span "Case Price" at bounding box center [485, 218] width 19 height 4
click at [475, 216] on input "Case Price" at bounding box center [475, 216] width 0 height 0
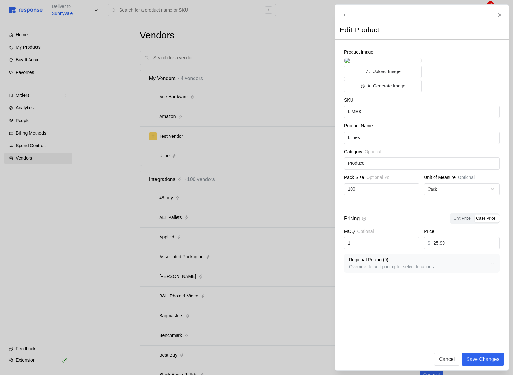
click at [248, 198] on div at bounding box center [256, 187] width 513 height 375
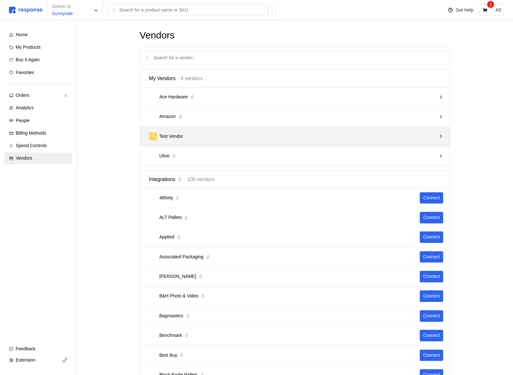
click at [271, 137] on div "T Test Vendor" at bounding box center [293, 136] width 288 height 8
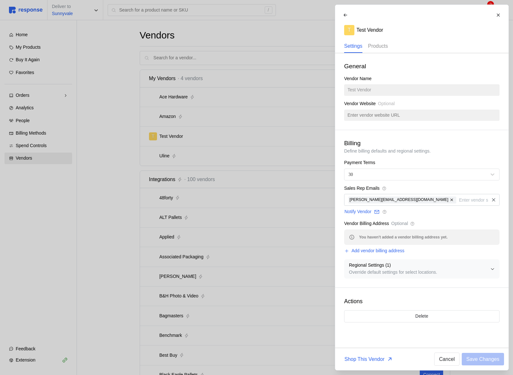
click at [376, 50] on p "Products" at bounding box center [378, 46] width 20 height 8
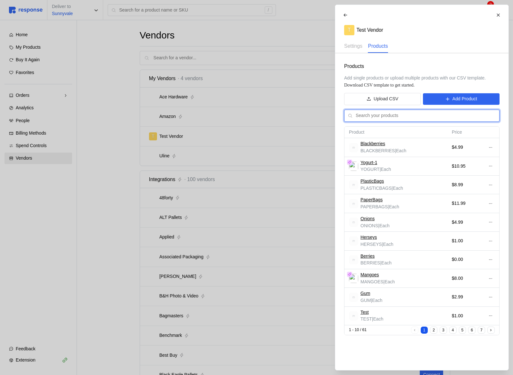
click at [373, 119] on input "text" at bounding box center [426, 116] width 140 height 12
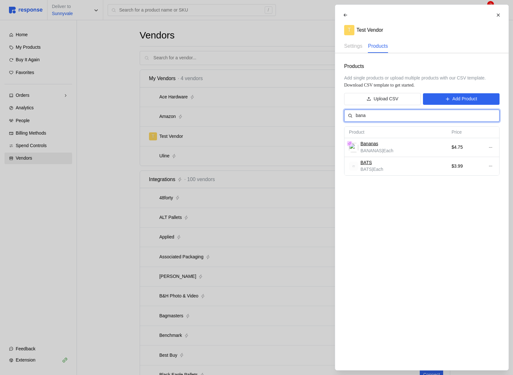
type input "bana"
click at [497, 148] on td at bounding box center [490, 147] width 17 height 19
click at [494, 148] on button at bounding box center [490, 148] width 8 height 8
click at [470, 164] on p "Edit" at bounding box center [469, 160] width 41 height 7
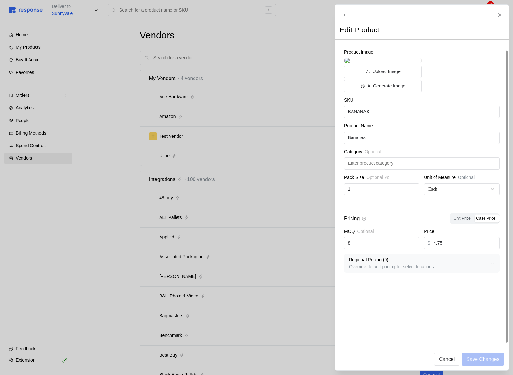
click at [463, 221] on span "Unit Price" at bounding box center [462, 218] width 17 height 4
click at [452, 216] on input "Unit Price" at bounding box center [452, 216] width 0 height 0
click at [486, 361] on p "Save Changes" at bounding box center [482, 359] width 33 height 8
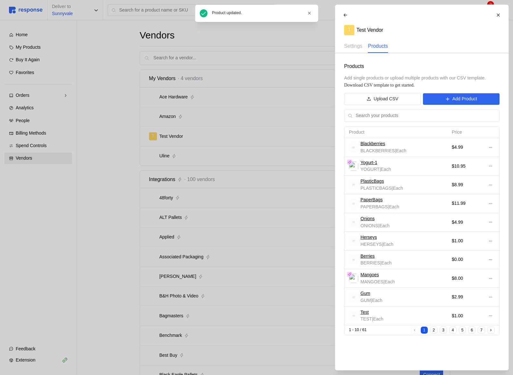
click at [161, 244] on div at bounding box center [256, 187] width 513 height 375
